Goal: Find specific page/section: Find specific page/section

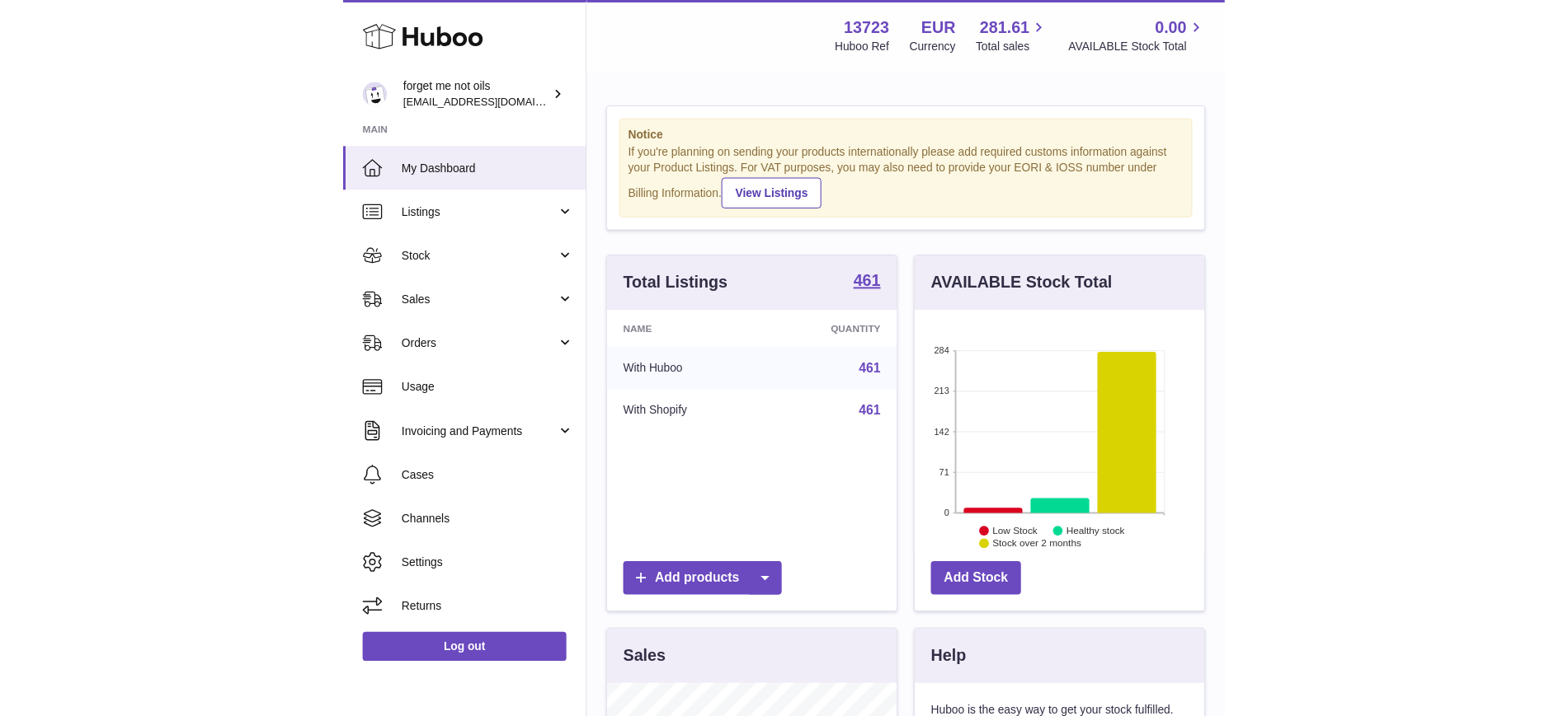
scroll to position [258, 410]
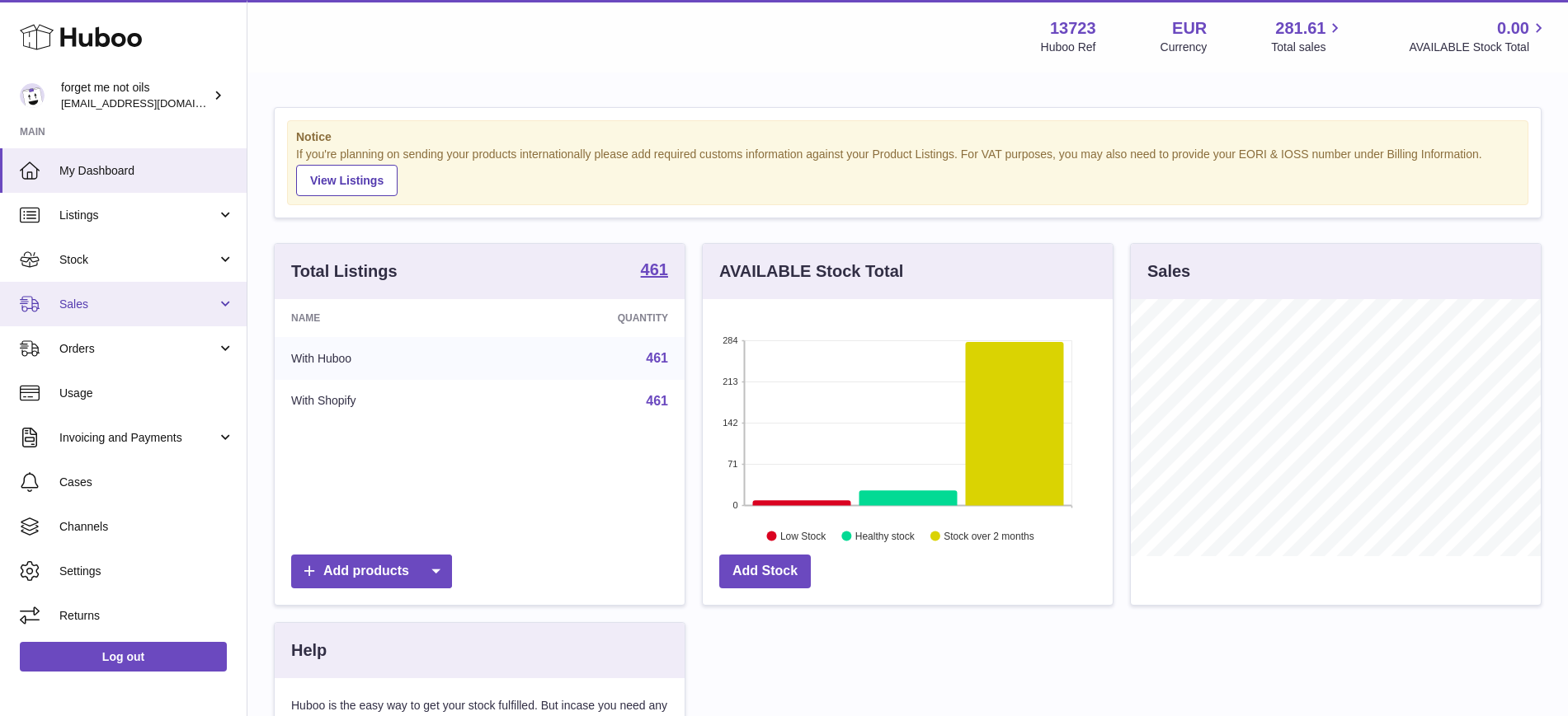
click at [171, 313] on link "Sales" at bounding box center [123, 304] width 246 height 44
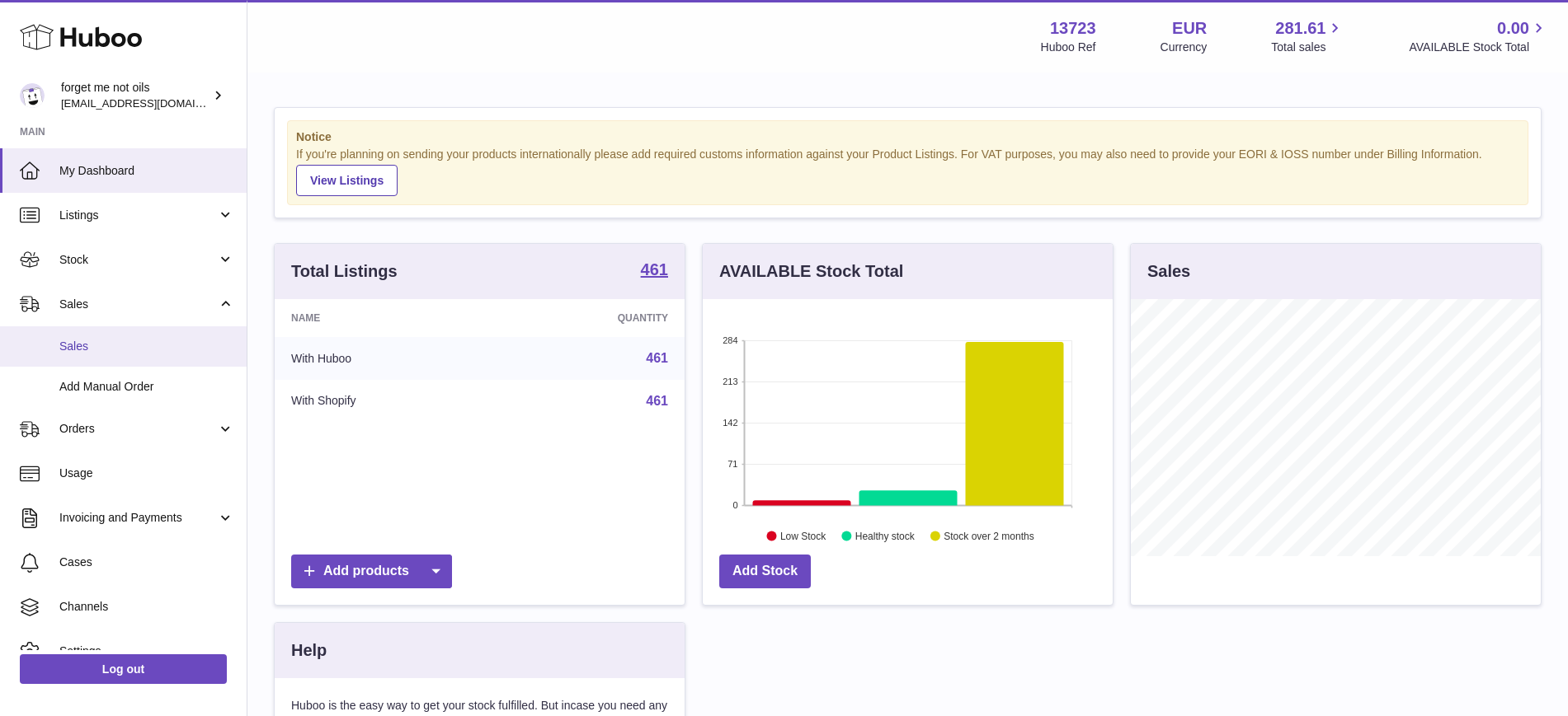
click at [137, 360] on link "Sales" at bounding box center [123, 346] width 246 height 41
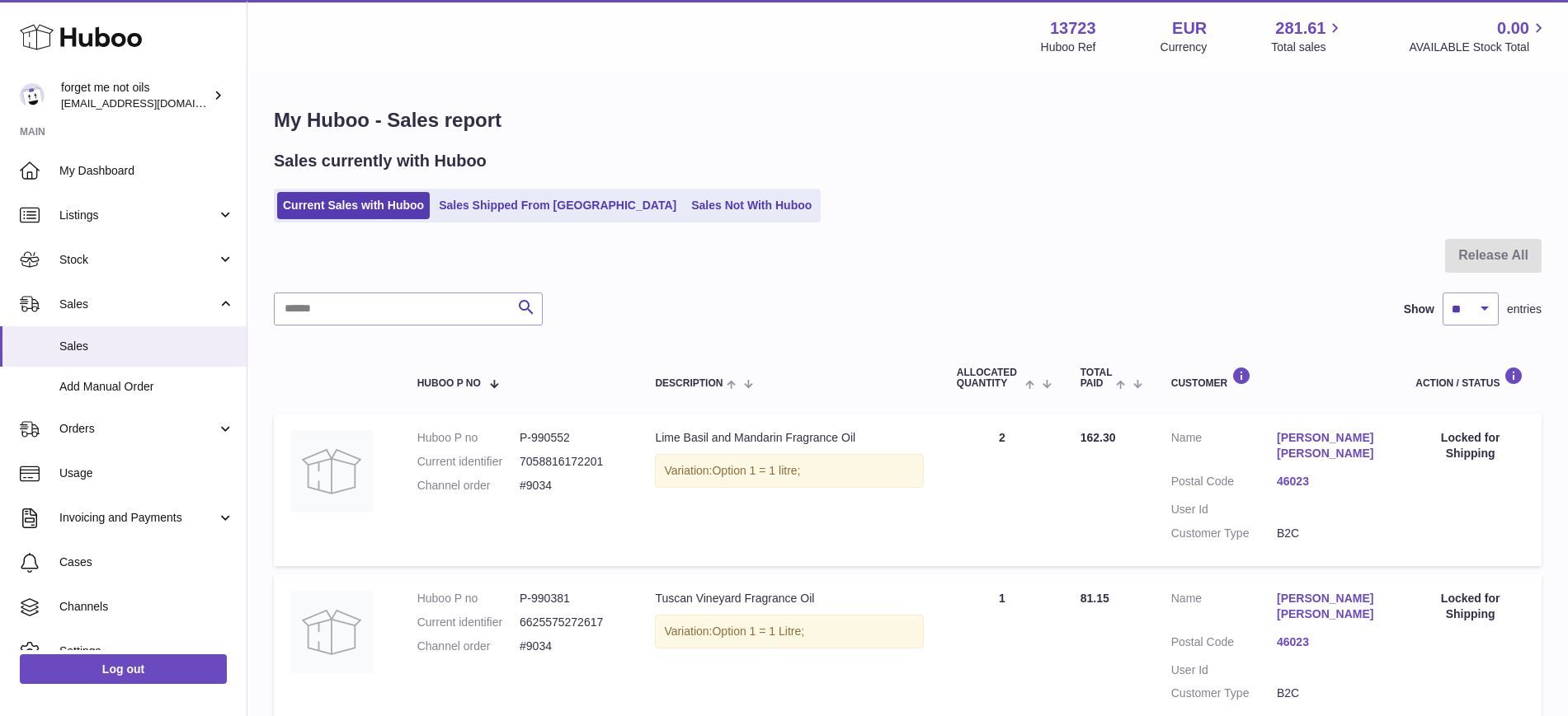
click at [716, 221] on ul "Current Sales with Huboo Sales Shipped From Huboo Sales Not With Huboo" at bounding box center [547, 206] width 546 height 34
click at [707, 195] on link "Sales Not With Huboo" at bounding box center [751, 206] width 132 height 27
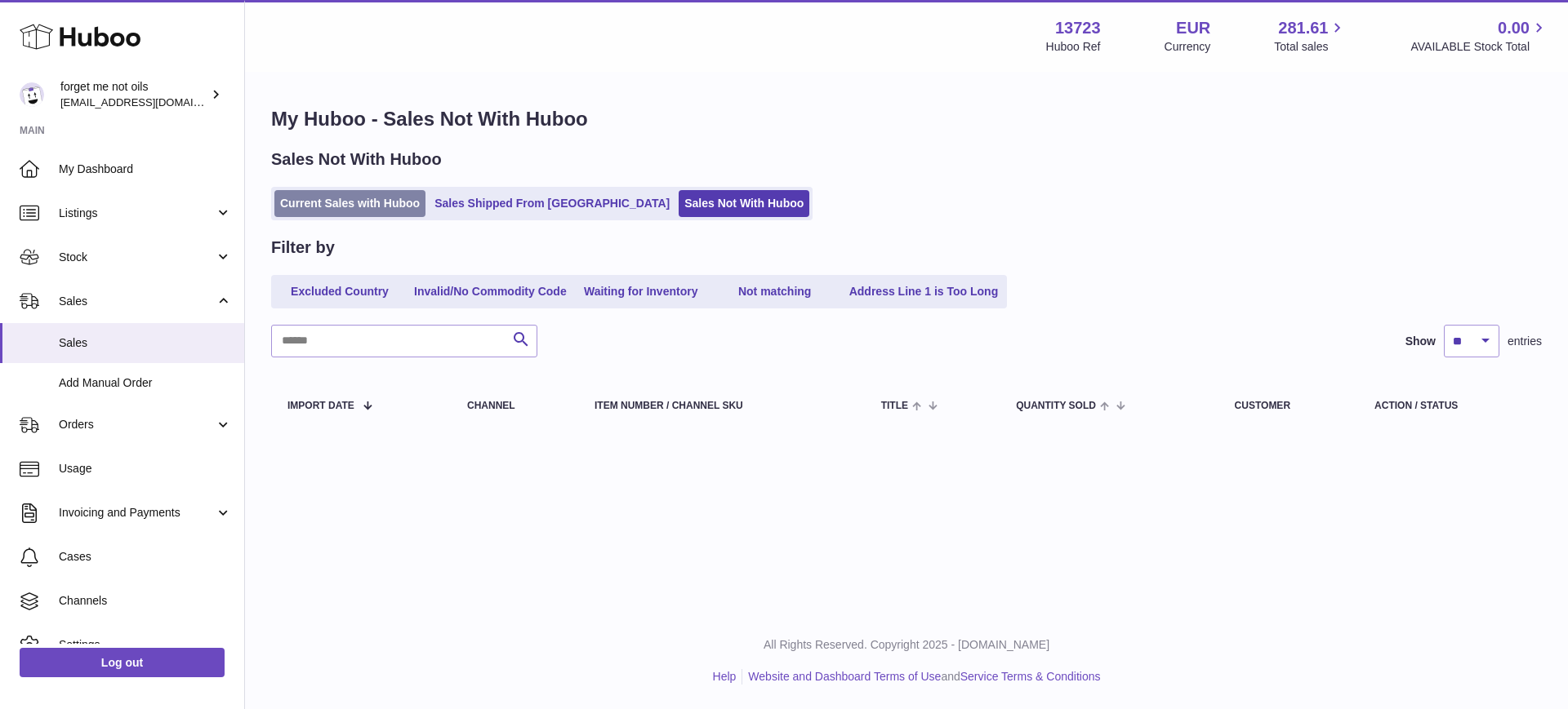
click at [357, 216] on link "Current Sales with Huboo" at bounding box center [350, 204] width 151 height 27
